Goal: Task Accomplishment & Management: Manage account settings

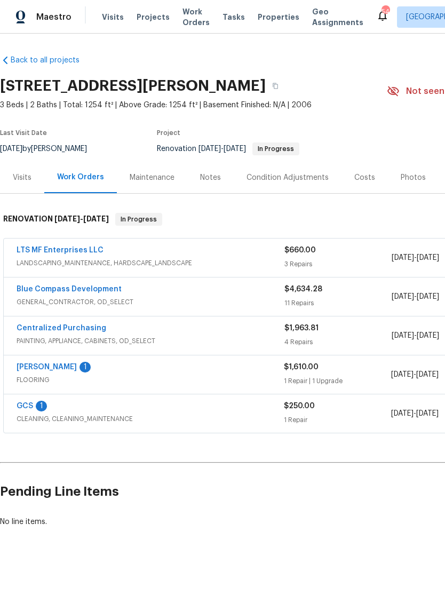
click at [75, 250] on link "LTS MF Enterprises LLC" at bounding box center [60, 250] width 87 height 7
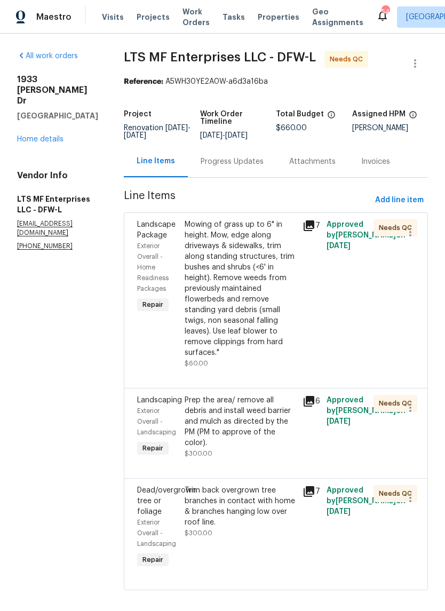
click at [235, 485] on div "Trim back overgrown tree branches in contact with home & branches hanging low o…" at bounding box center [241, 506] width 112 height 43
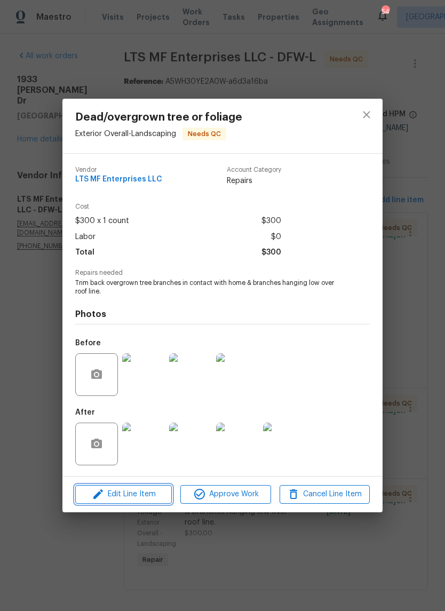
click at [147, 501] on span "Edit Line Item" at bounding box center [123, 494] width 90 height 13
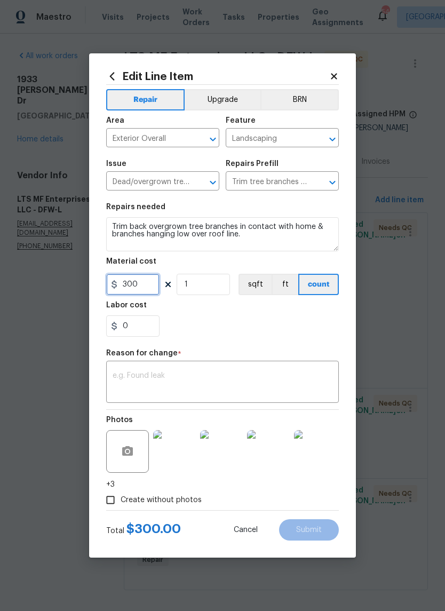
click at [142, 293] on input "300" at bounding box center [132, 284] width 53 height 21
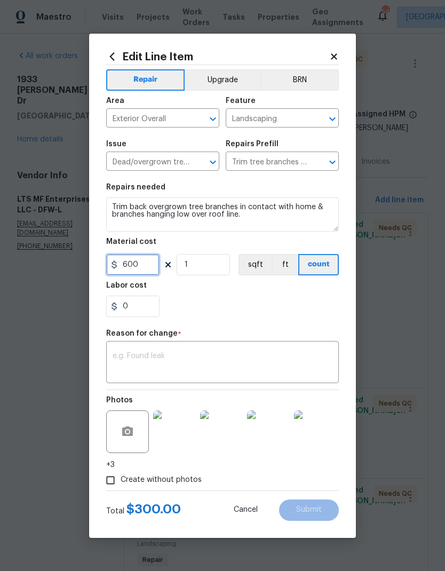
type input "600"
click at [277, 356] on textarea at bounding box center [223, 363] width 220 height 22
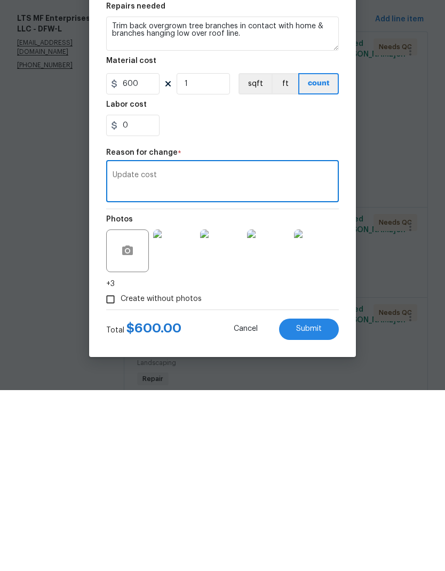
type textarea "Update cost"
click at [214, 296] on div "0" at bounding box center [222, 306] width 233 height 21
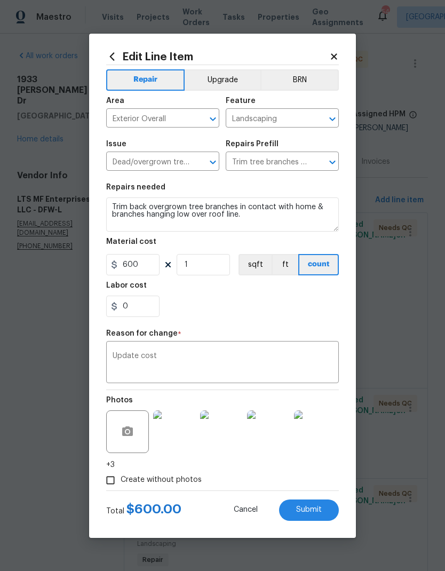
click at [312, 502] on button "Submit" at bounding box center [309, 509] width 60 height 21
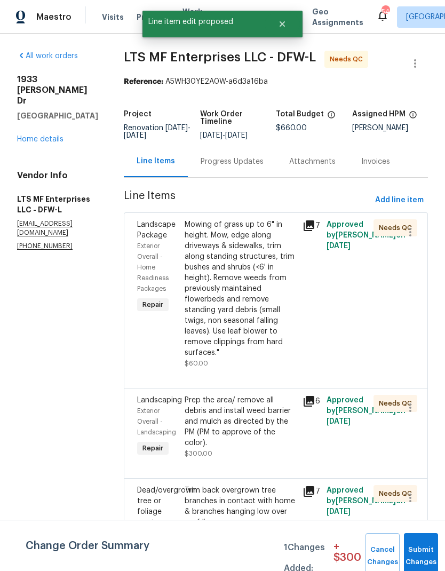
click at [225, 395] on div "Prep the area/ remove all debris and install weed barrier and mulch as directed…" at bounding box center [241, 421] width 112 height 53
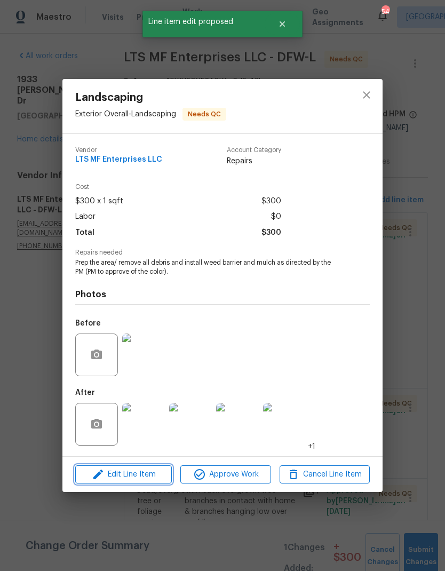
click at [149, 472] on span "Edit Line Item" at bounding box center [123, 474] width 90 height 13
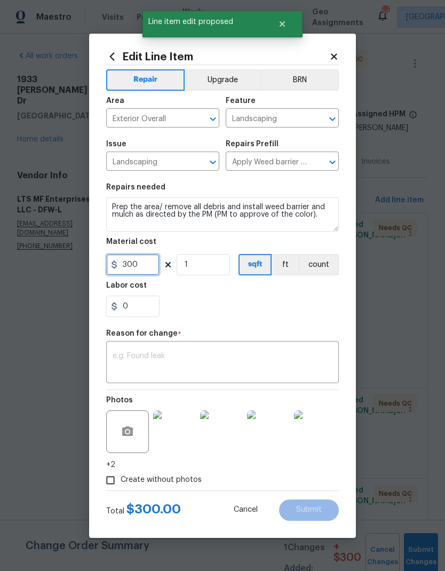
click at [145, 266] on input "300" at bounding box center [132, 264] width 53 height 21
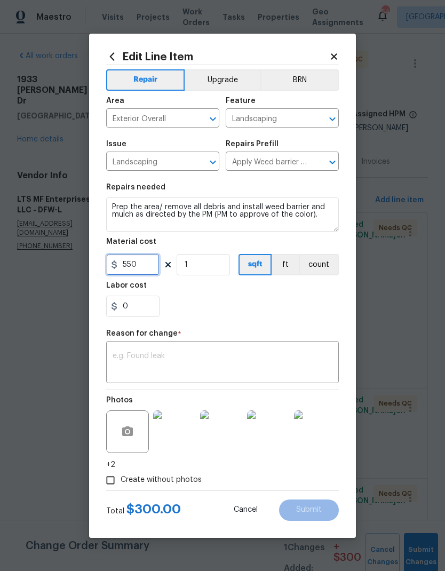
type input "550"
click at [257, 345] on div "x ​" at bounding box center [222, 363] width 233 height 39
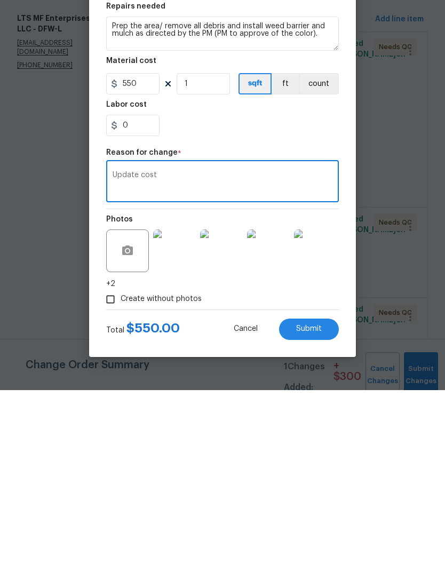
type textarea "Update cost"
click at [223, 296] on div "0" at bounding box center [222, 306] width 233 height 21
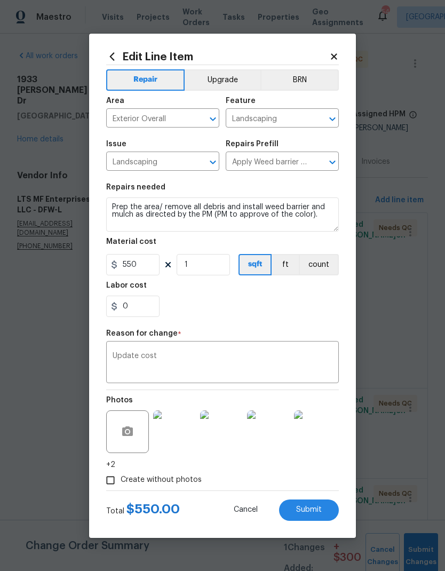
click at [314, 511] on span "Submit" at bounding box center [309, 510] width 26 height 8
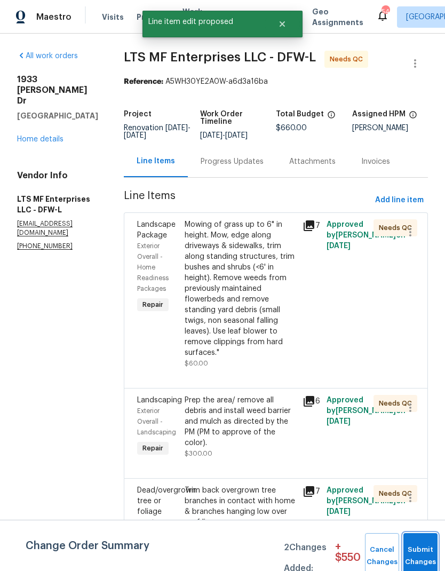
click at [422, 551] on button "Submit Changes" at bounding box center [420, 556] width 34 height 46
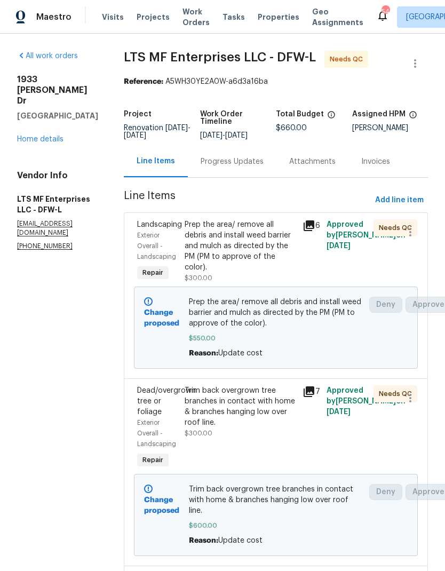
click at [23, 136] on link "Home details" at bounding box center [40, 139] width 46 height 7
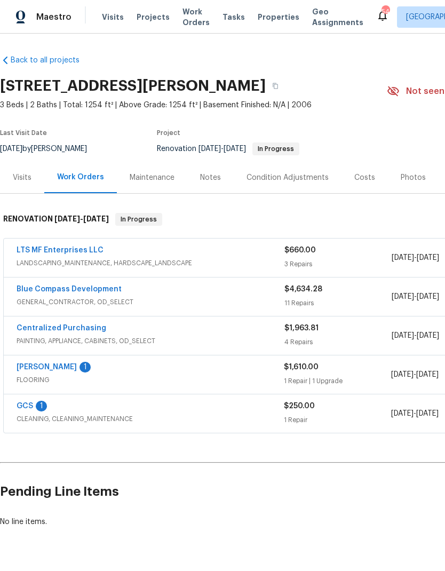
click at [61, 363] on link "[PERSON_NAME]" at bounding box center [47, 366] width 60 height 7
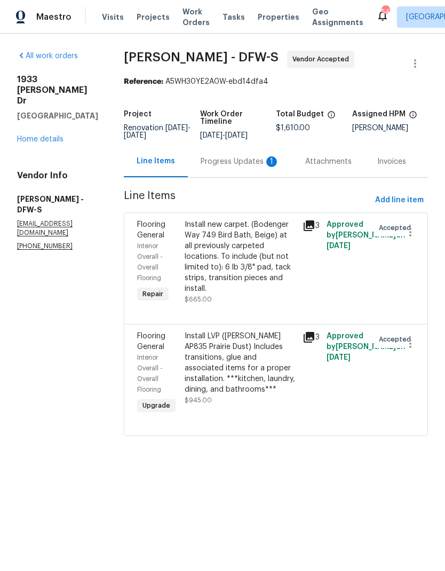
click at [233, 165] on div "Progress Updates 1" at bounding box center [240, 161] width 79 height 11
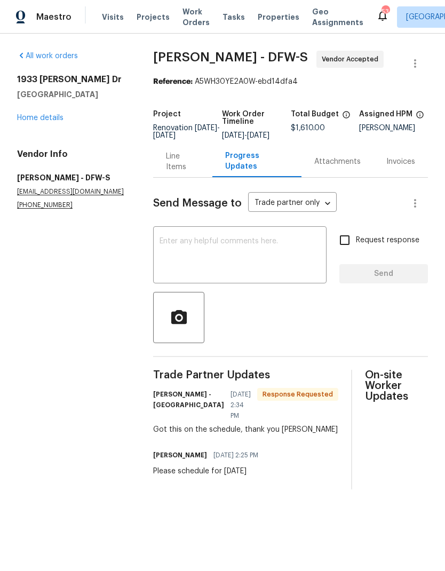
click at [41, 120] on link "Home details" at bounding box center [40, 117] width 46 height 7
